Goal: Information Seeking & Learning: Learn about a topic

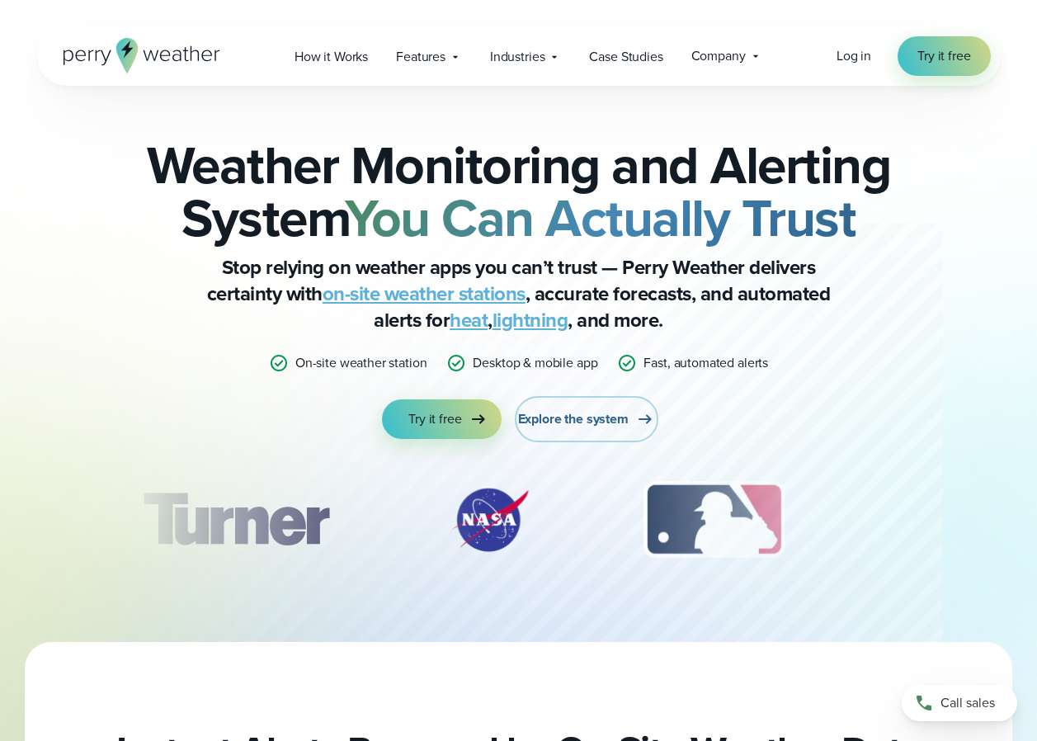
click at [540, 415] on span "Explore the system" at bounding box center [573, 419] width 111 height 20
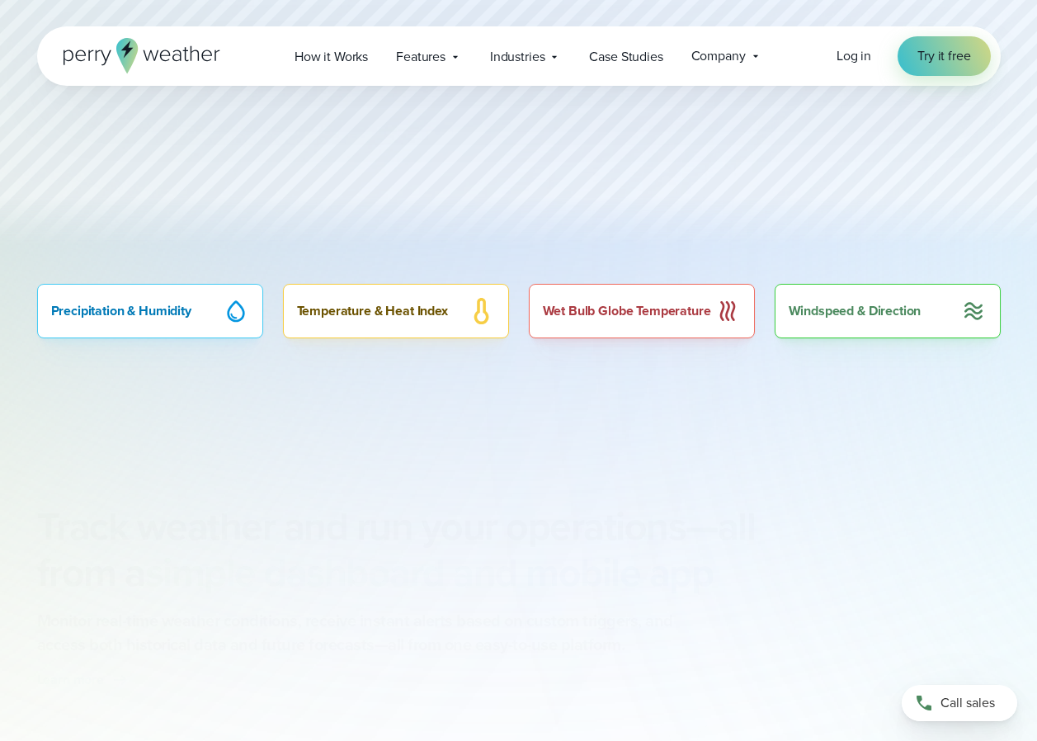
scroll to position [1072, 0]
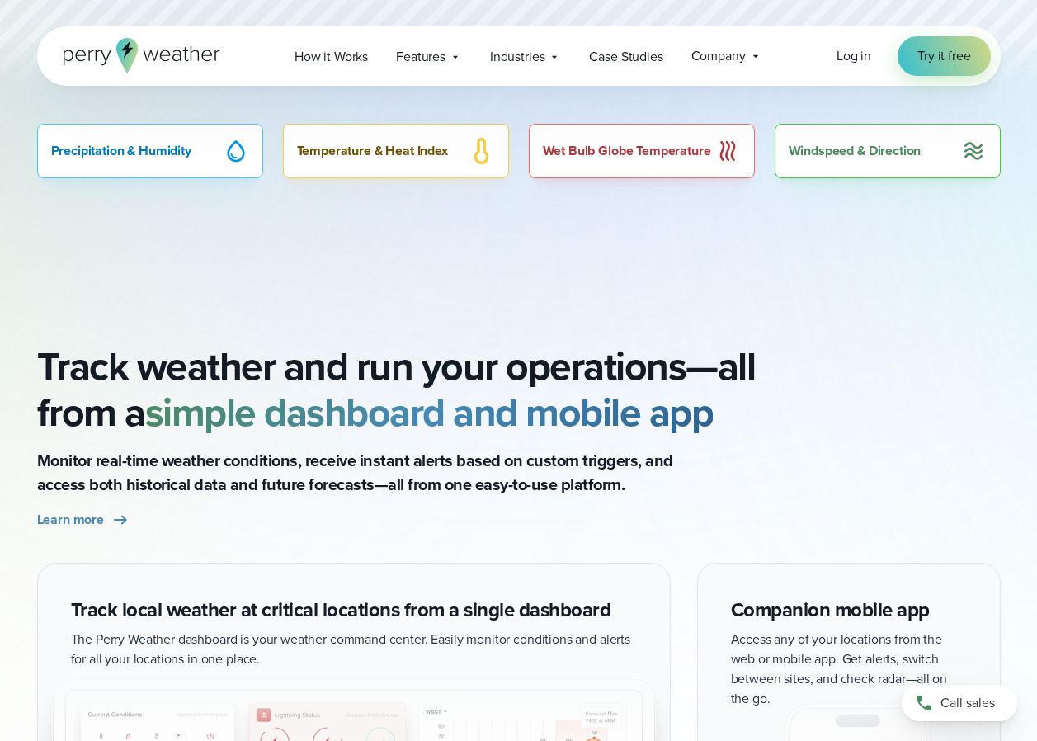
click at [137, 146] on div "Precipitation & Humidity" at bounding box center [150, 151] width 226 height 54
click at [158, 166] on div "Precipitation & Humidity" at bounding box center [150, 151] width 226 height 54
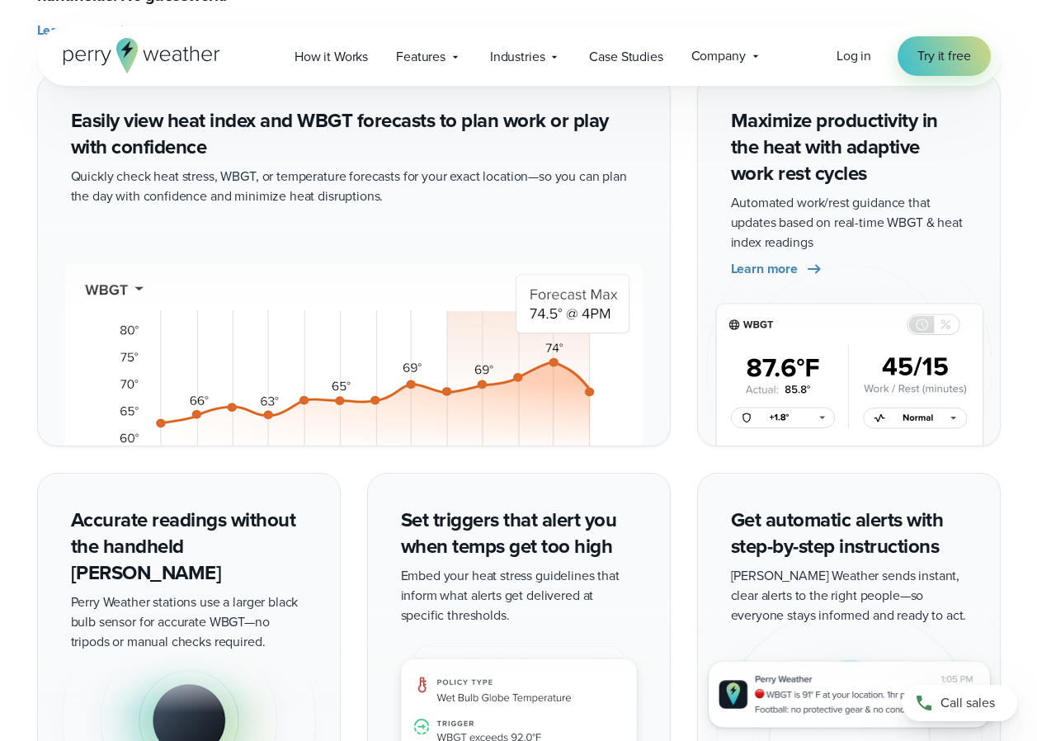
scroll to position [4041, 0]
